Goal: Task Accomplishment & Management: Manage account settings

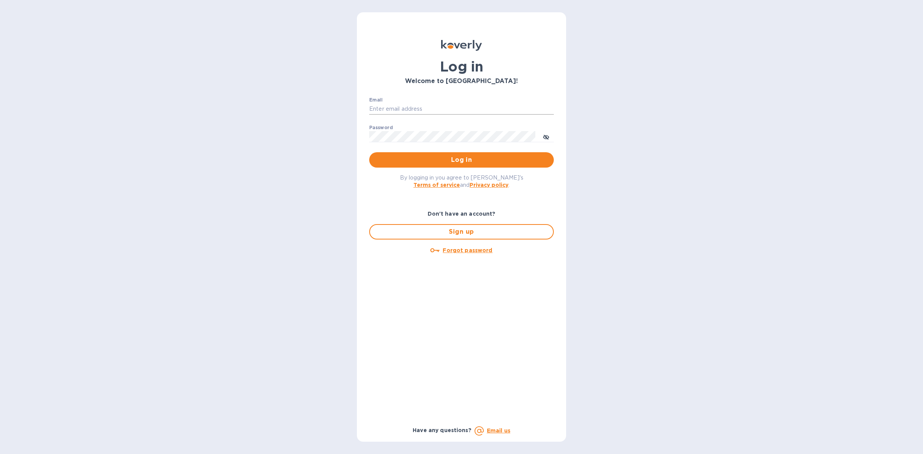
click at [414, 105] on input "Email" at bounding box center [461, 109] width 185 height 12
type input "[PERSON_NAME][EMAIL_ADDRESS][DOMAIN_NAME]"
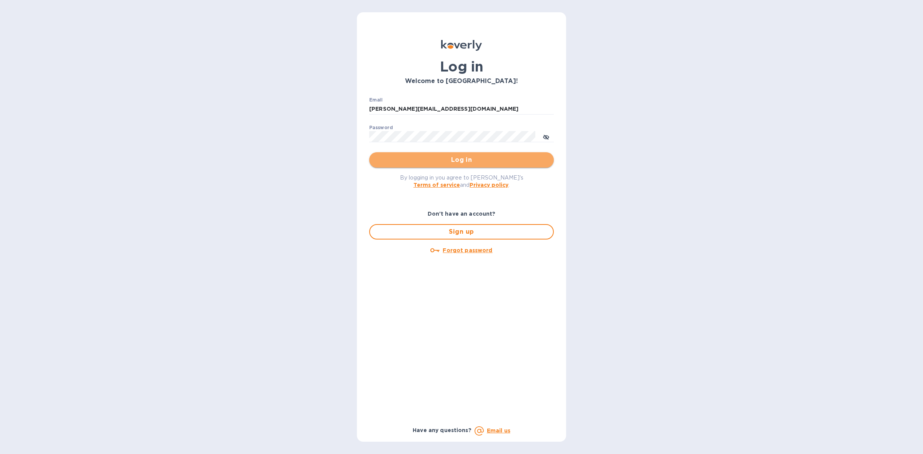
click at [464, 158] on span "Log in" at bounding box center [461, 159] width 172 height 9
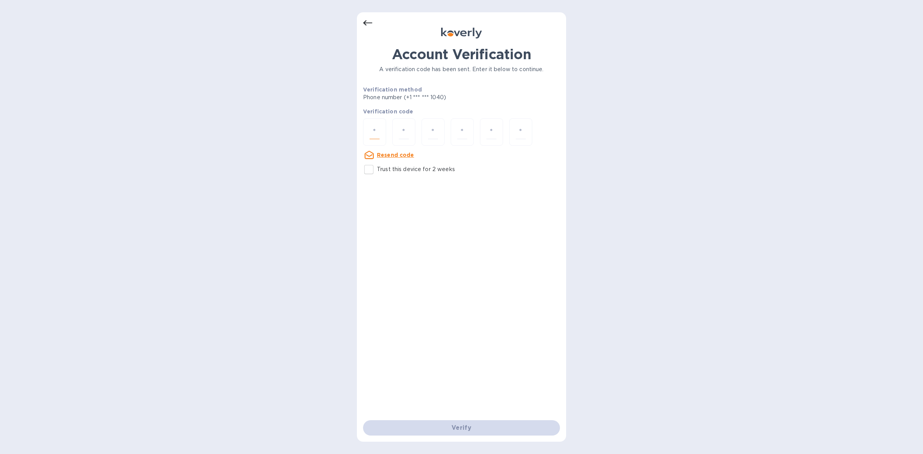
click at [373, 130] on input "number" at bounding box center [375, 132] width 10 height 14
type input "3"
type input "7"
type input "5"
type input "8"
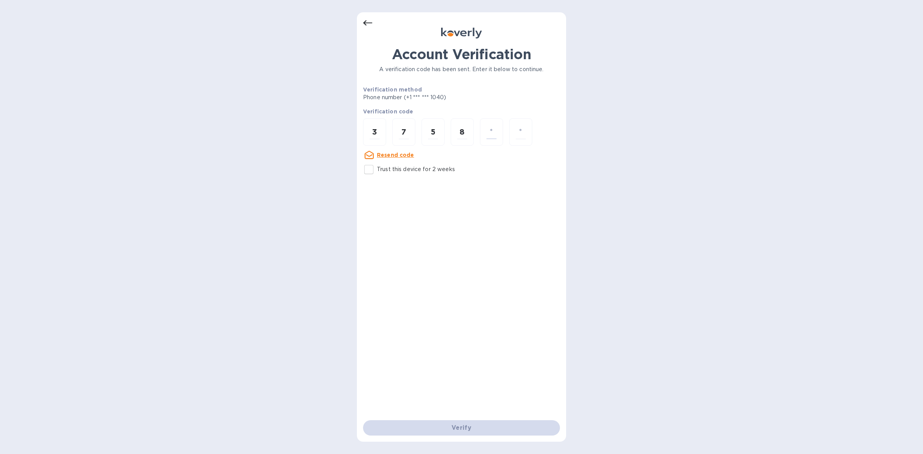
type input "8"
type input "7"
